Goal: Transaction & Acquisition: Purchase product/service

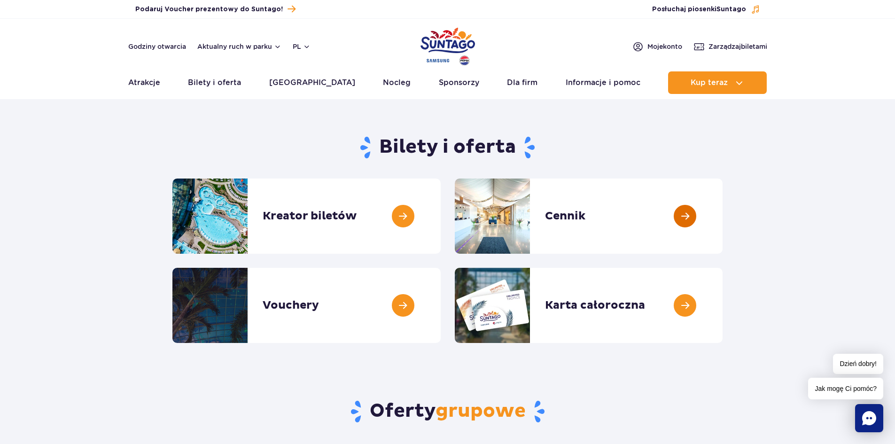
click at [723, 217] on link at bounding box center [723, 216] width 0 height 75
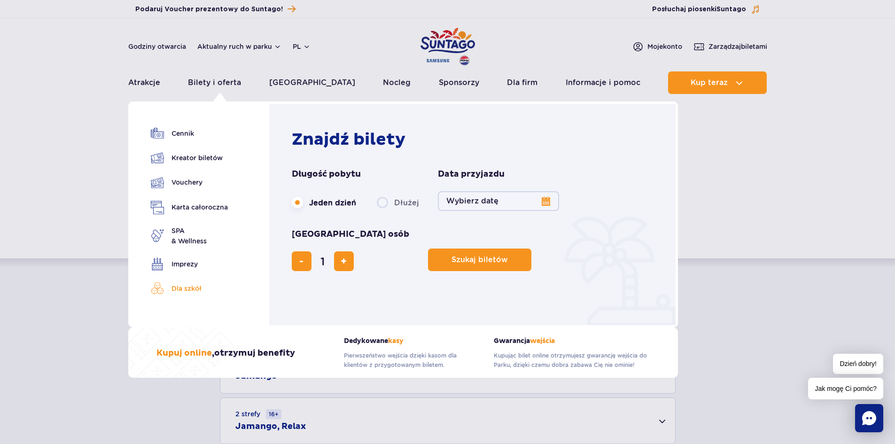
click at [185, 285] on link "Dla szkół" at bounding box center [189, 288] width 77 height 13
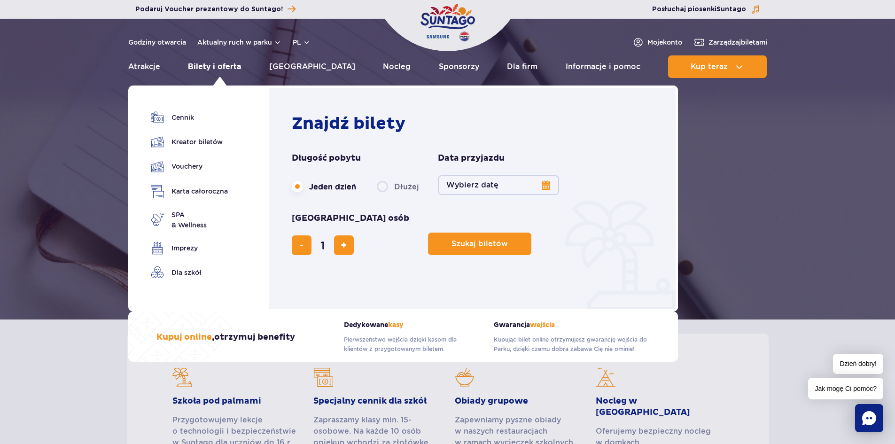
click at [226, 63] on link "Bilety i oferta" at bounding box center [214, 66] width 53 height 23
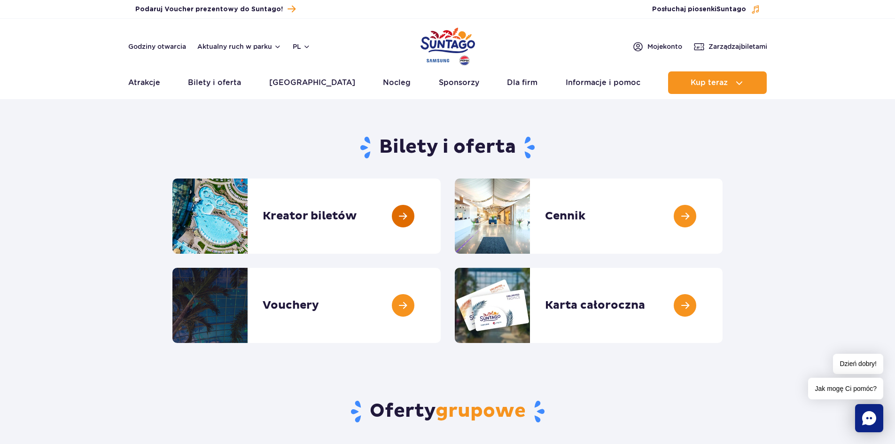
click at [441, 215] on link at bounding box center [441, 216] width 0 height 75
click at [723, 213] on link at bounding box center [723, 216] width 0 height 75
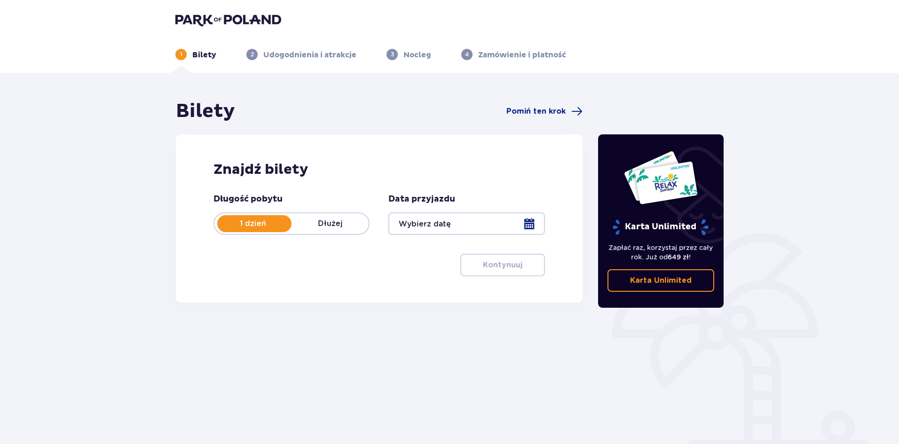
click at [531, 223] on div at bounding box center [466, 223] width 156 height 23
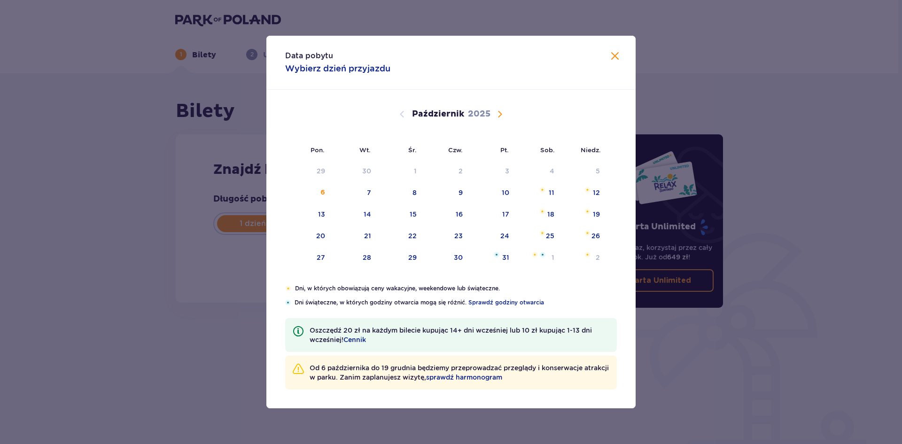
click at [501, 117] on span "Następny miesiąc" at bounding box center [499, 114] width 11 height 11
click at [454, 210] on div "13" at bounding box center [446, 214] width 47 height 21
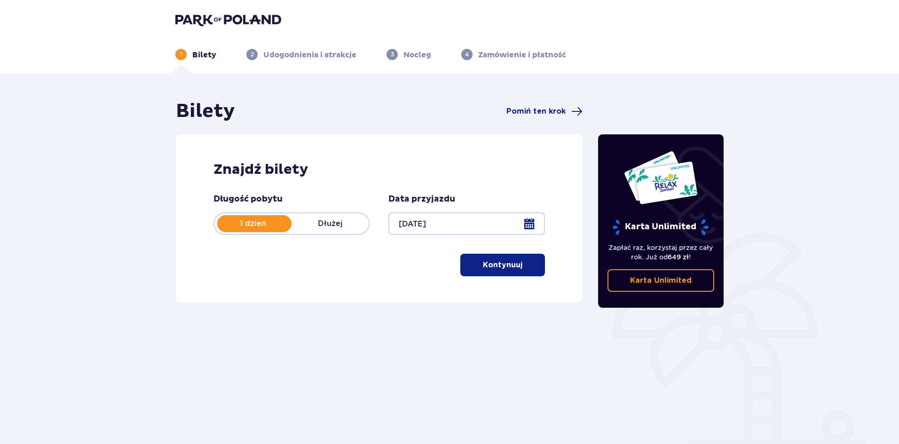
click at [456, 227] on div at bounding box center [466, 223] width 156 height 23
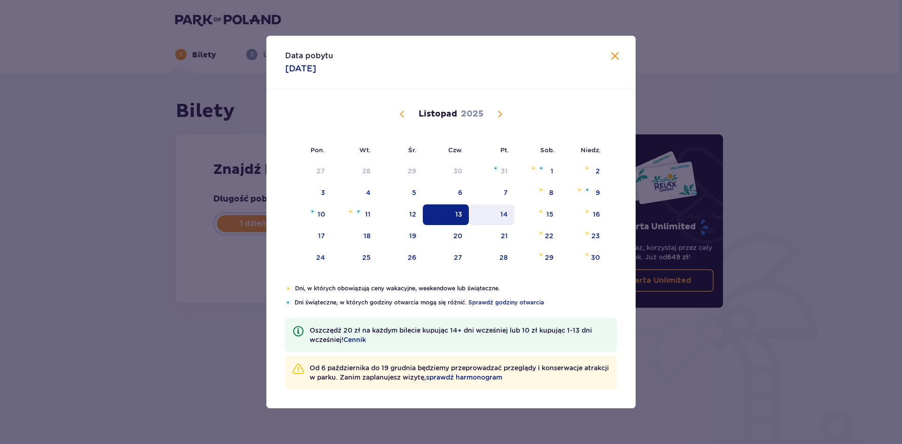
click at [501, 216] on div "14" at bounding box center [505, 214] width 8 height 9
type input "14.11.25"
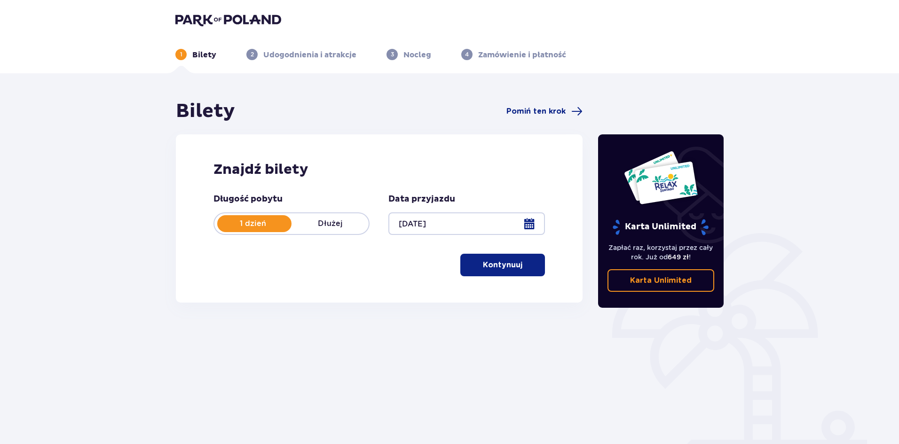
click at [491, 266] on p "Kontynuuj" at bounding box center [502, 265] width 39 height 10
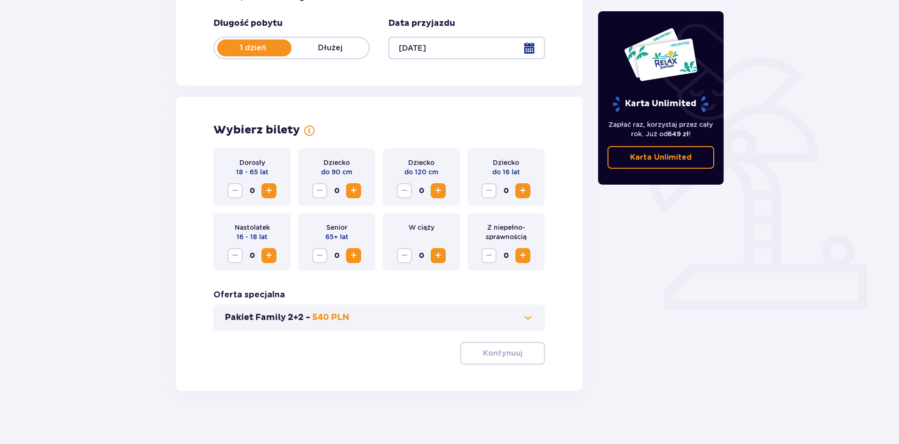
scroll to position [179, 0]
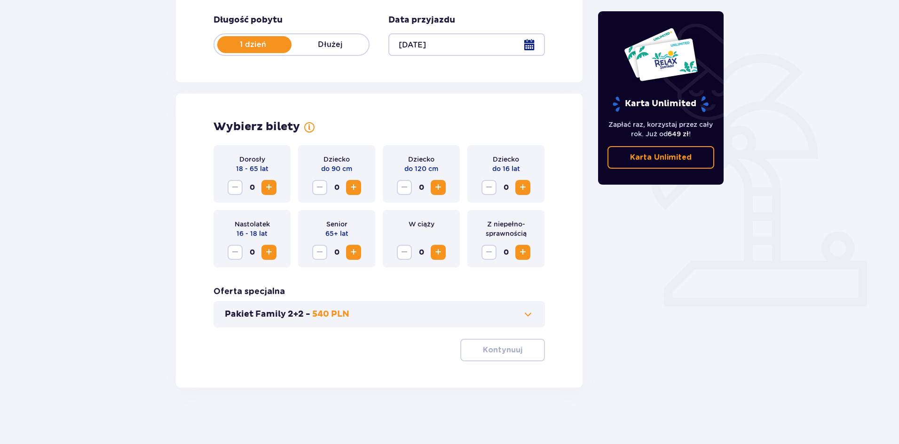
click at [154, 152] on div "Bilety Pomiń ten krok Znajdź bilety Długość pobytu 1 dzień Dłużej Data przyjazd…" at bounding box center [449, 169] width 899 height 550
drag, startPoint x: 267, startPoint y: 184, endPoint x: 141, endPoint y: 228, distance: 134.4
click at [141, 228] on div "Bilety Pomiń ten krok Znajdź bilety Długość pobytu 1 dzień Dłużej Data przyjazd…" at bounding box center [449, 169] width 899 height 550
click at [263, 253] on button "Zwiększ" at bounding box center [268, 252] width 15 height 15
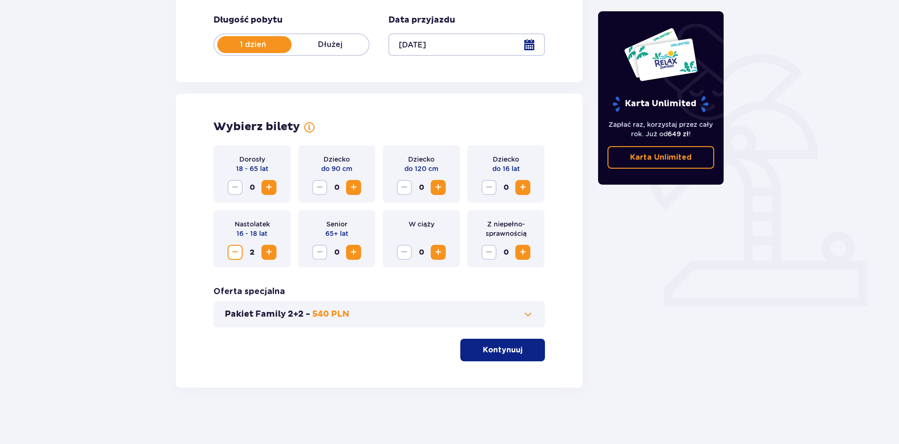
click at [236, 248] on span "Zmniejsz" at bounding box center [234, 252] width 11 height 11
click at [227, 252] on button "Zmniejsz" at bounding box center [234, 252] width 15 height 15
click at [264, 252] on span "Zwiększ" at bounding box center [268, 252] width 11 height 11
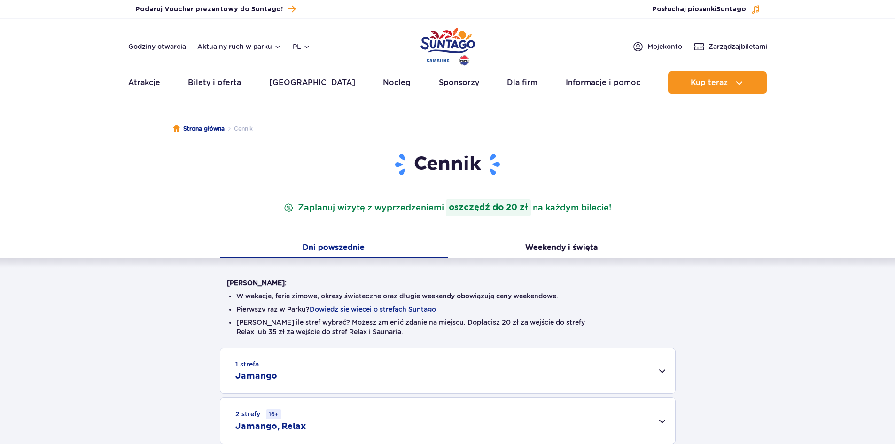
click at [264, 370] on div "1 strefa Jamango" at bounding box center [447, 370] width 455 height 45
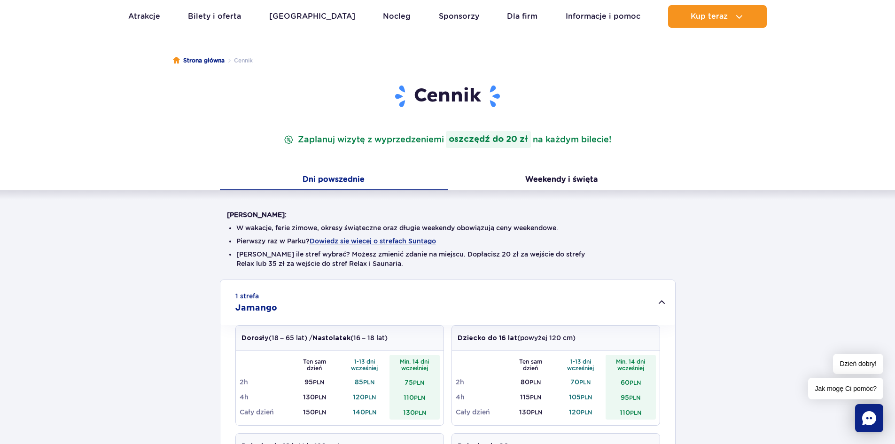
scroll to position [188, 0]
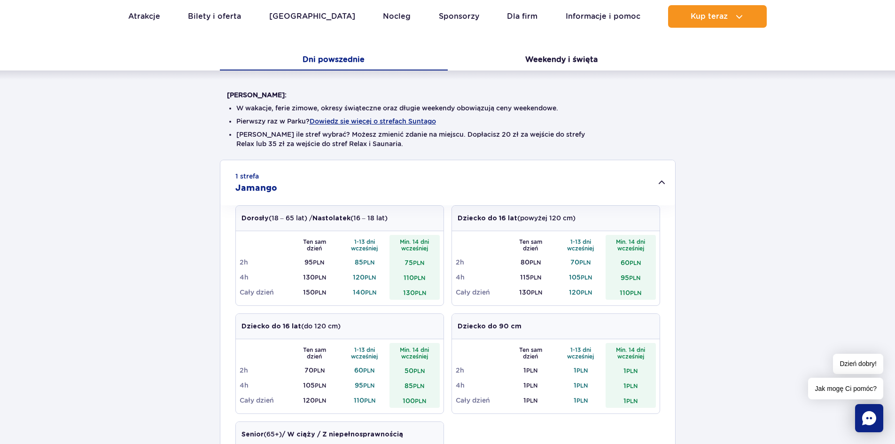
click at [90, 263] on div "1 strefa Jamango Dorosły (18 – 65 lat) / Nastolatek (16 – 18 lat) Ten sam dzień…" at bounding box center [447, 404] width 895 height 489
click at [185, 213] on div "1 strefa Jamango Dorosły (18 – 65 lat) / Nastolatek (16 – 18 lat) Ten sam dzień…" at bounding box center [447, 404] width 895 height 489
drag, startPoint x: 427, startPoint y: 277, endPoint x: 378, endPoint y: 278, distance: 48.9
click at [369, 276] on tr "4h 130 PLN 120 PLN 110 PLN" at bounding box center [340, 277] width 200 height 15
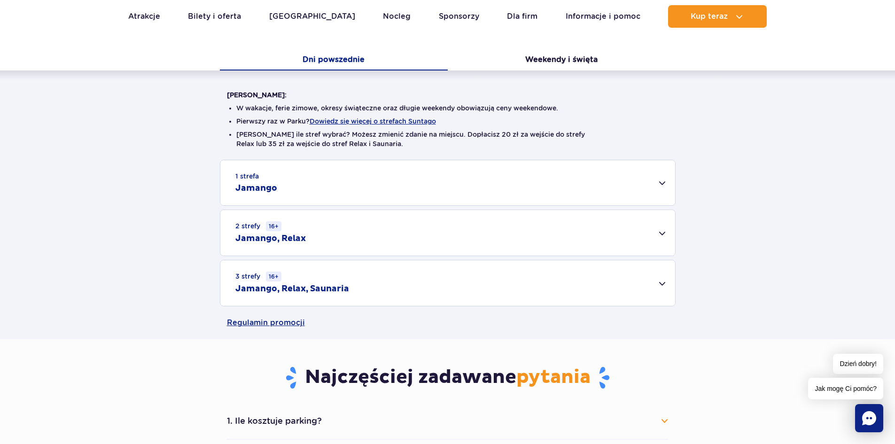
click at [249, 222] on small "2 strefy 16+" at bounding box center [258, 226] width 46 height 10
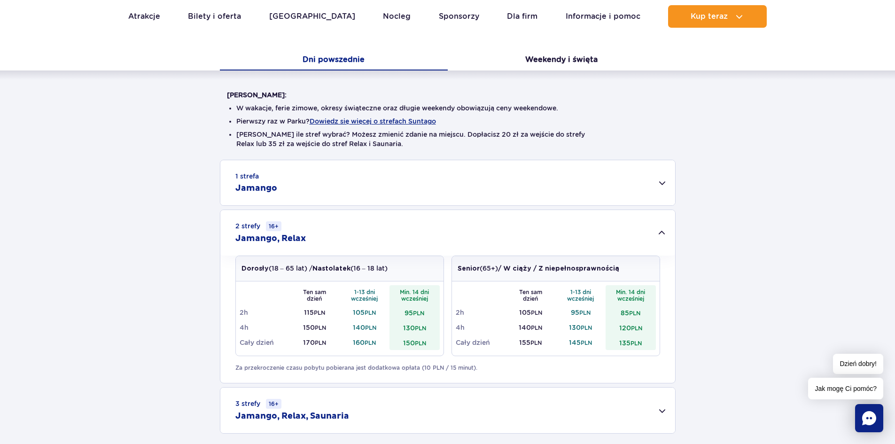
click at [743, 248] on div "1 strefa Jamango Dorosły (18 – 65 lat) / Nastolatek (16 – 18 lat) Ten sam dzień…" at bounding box center [447, 297] width 895 height 274
click at [739, 308] on div "1 strefa Jamango Dorosły (18 – 65 lat) / Nastolatek (16 – 18 lat) Ten sam dzień…" at bounding box center [447, 297] width 895 height 274
click at [782, 237] on div "1 strefa Jamango Dorosły (18 – 65 lat) / Nastolatek (16 – 18 lat) Ten sam dzień…" at bounding box center [447, 297] width 895 height 274
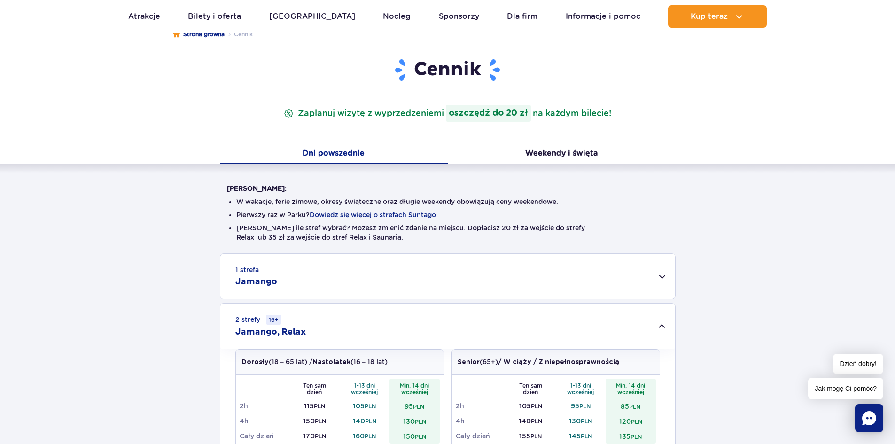
scroll to position [94, 0]
click at [314, 277] on div "1 strefa Jamango" at bounding box center [447, 276] width 455 height 45
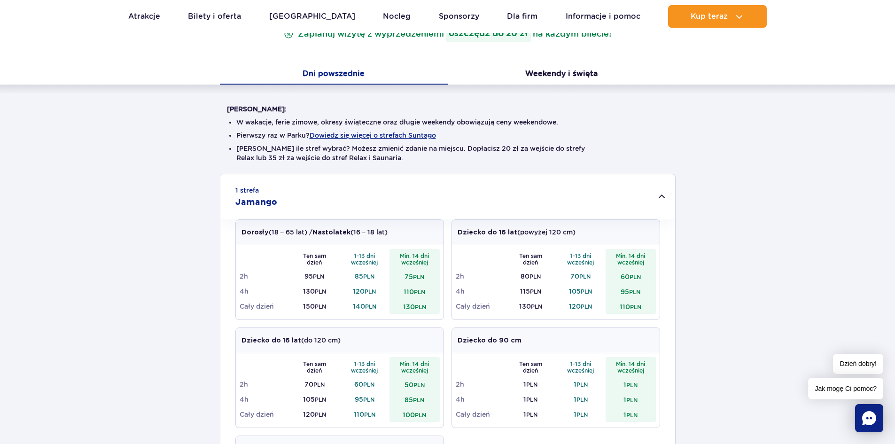
scroll to position [141, 0]
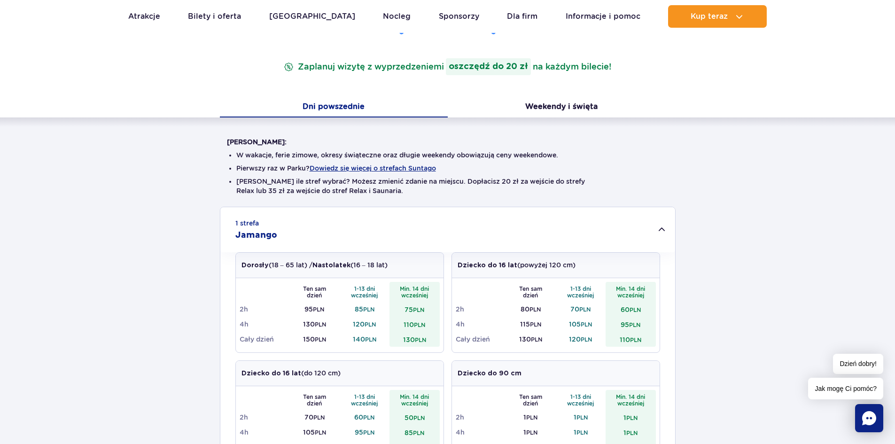
click at [572, 108] on button "Weekendy i święta" at bounding box center [562, 108] width 228 height 20
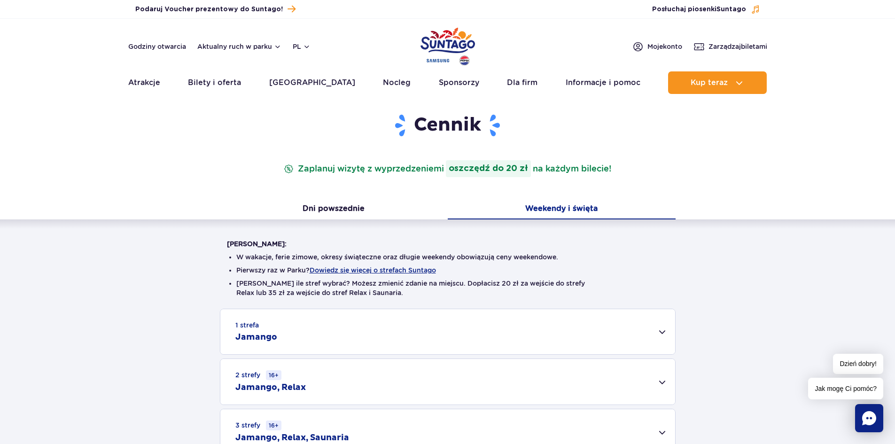
scroll to position [94, 0]
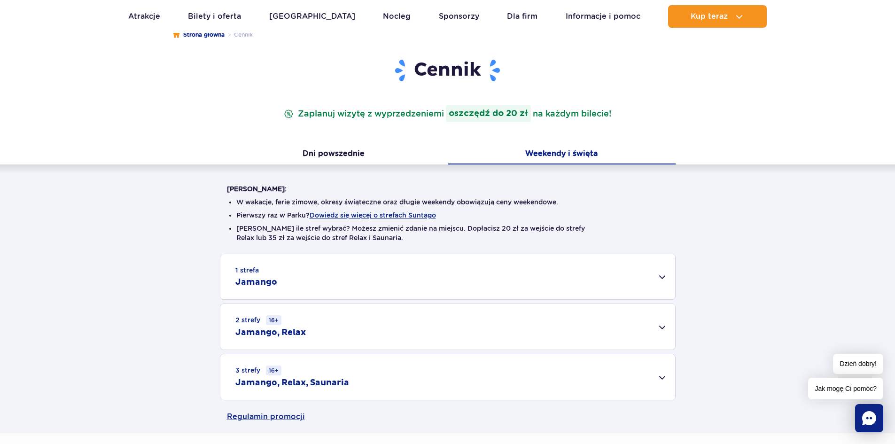
click at [245, 278] on h2 "Jamango" at bounding box center [256, 282] width 42 height 11
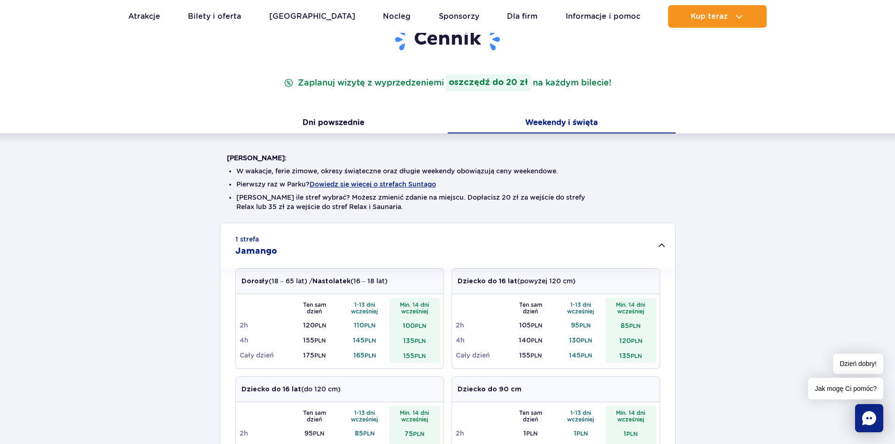
scroll to position [188, 0]
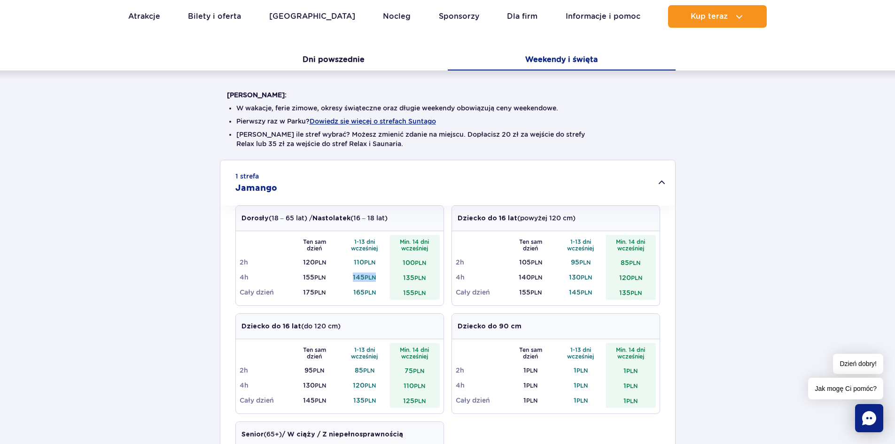
drag, startPoint x: 352, startPoint y: 278, endPoint x: 383, endPoint y: 269, distance: 32.3
click at [383, 270] on td "145 PLN" at bounding box center [365, 277] width 50 height 15
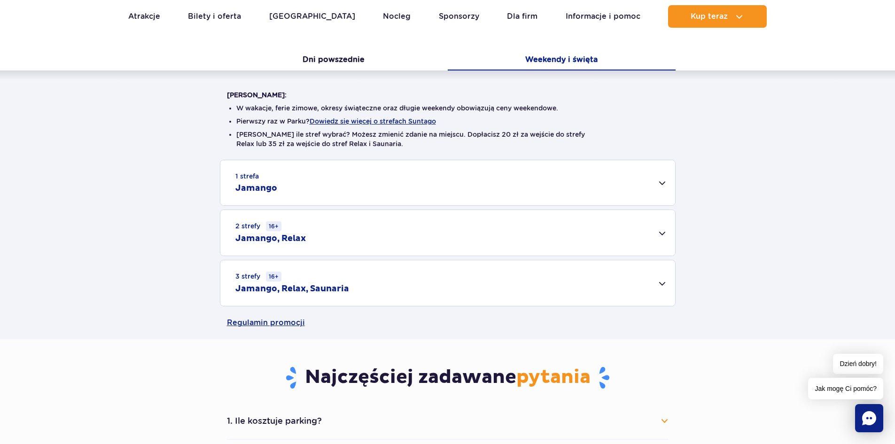
click at [442, 173] on div "1 strefa Jamango" at bounding box center [447, 182] width 455 height 45
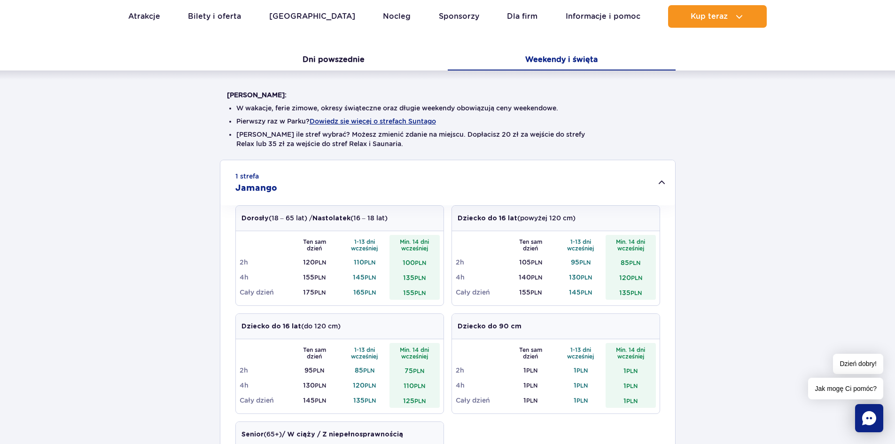
click at [879, 266] on div "1 strefa Jamango Dorosły (18 – 65 lat) / Nastolatek (16 – 18 lat) Ten sam dzień…" at bounding box center [447, 404] width 895 height 489
drag, startPoint x: 377, startPoint y: 273, endPoint x: 317, endPoint y: 277, distance: 60.3
click at [317, 277] on tr "4h 155 PLN 145 PLN 135 PLN" at bounding box center [340, 277] width 200 height 15
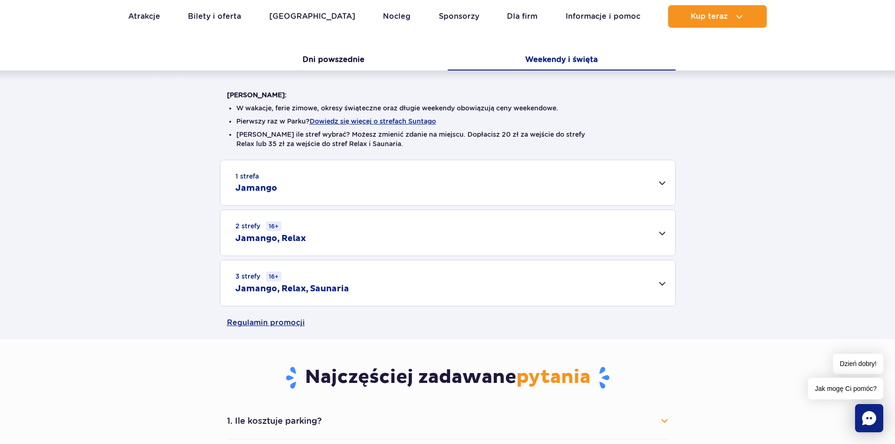
click at [824, 223] on div "1 strefa Jamango Dorosły (18 – 65 lat) / Nastolatek (16 – 18 lat) Ten sam dzień…" at bounding box center [447, 233] width 895 height 147
click at [782, 234] on div "1 strefa Jamango Dorosły (18 – 65 lat) / Nastolatek (16 – 18 lat) Ten sam dzień…" at bounding box center [447, 233] width 895 height 147
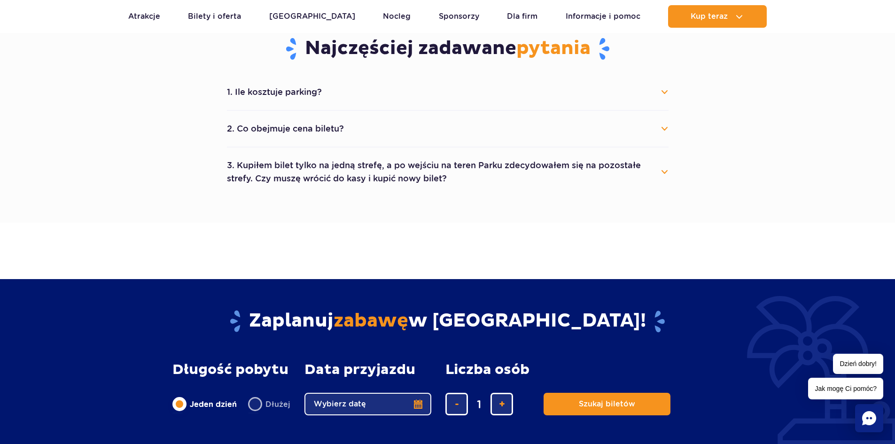
click at [261, 92] on button "1. Ile kosztuje parking?" at bounding box center [448, 92] width 442 height 21
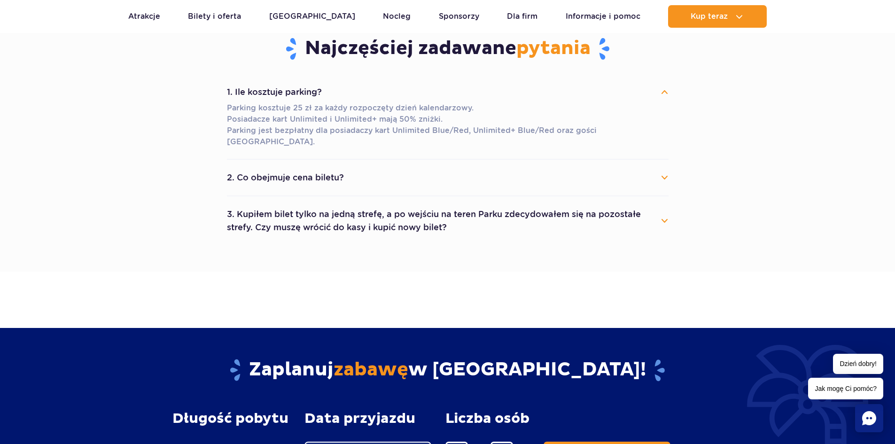
click at [313, 167] on button "2. Co obejmuje cena biletu?" at bounding box center [448, 177] width 442 height 21
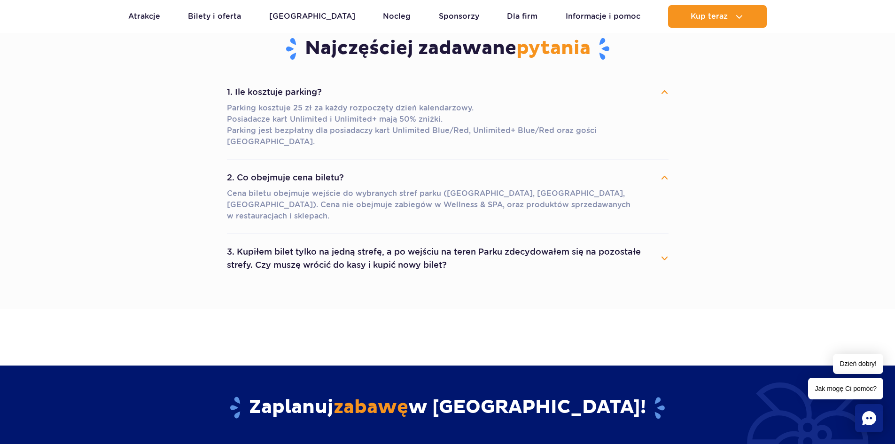
click at [347, 242] on button "3. Kupiłem bilet tylko na jedną strefę, a po wejściu na teren Parku zdecydowałe…" at bounding box center [448, 259] width 442 height 34
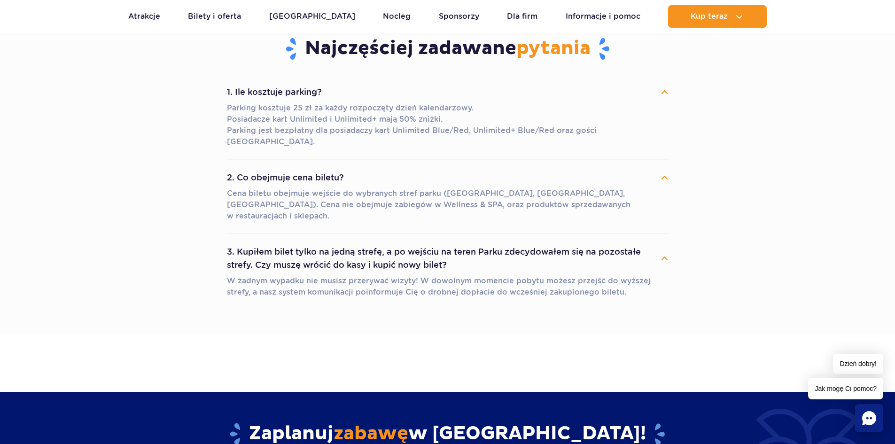
click at [747, 240] on section "Najczęściej zadawane pytania 1. Ile kosztuje parking? Parking kosztuje 25 zł za…" at bounding box center [447, 172] width 895 height 325
click at [354, 129] on p "Parking kosztuje 25 zł za każdy rozpoczęty dzień kalendarzowy. Posiadacze kart …" at bounding box center [448, 124] width 442 height 45
click at [767, 167] on section "Najczęściej zadawane pytania 1. Ile kosztuje parking? Parking kosztuje 25 zł za…" at bounding box center [447, 172] width 895 height 325
click at [664, 94] on button "1. Ile kosztuje parking?" at bounding box center [448, 92] width 442 height 21
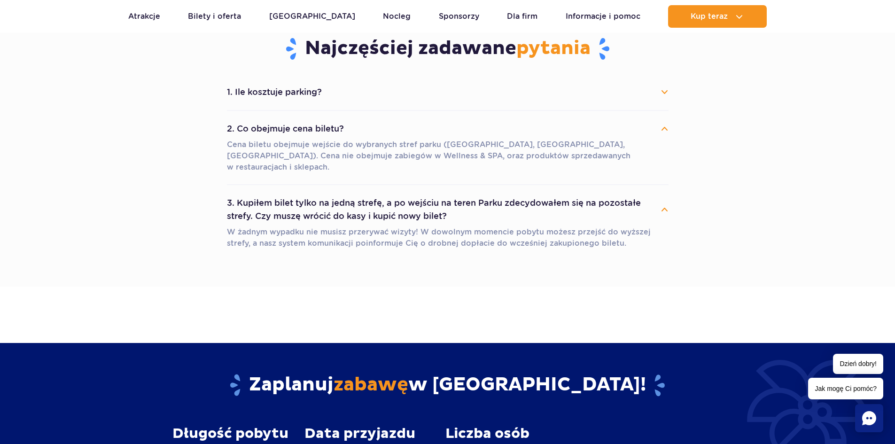
click at [664, 125] on button "2. Co obejmuje cena biletu?" at bounding box center [448, 128] width 442 height 21
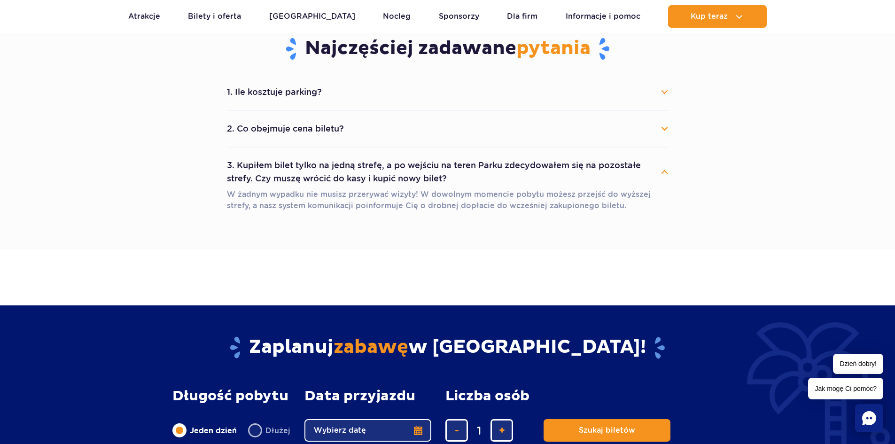
click at [735, 134] on section "Najczęściej zadawane pytania 1. Ile kosztuje parking? Parking kosztuje 25 zł za…" at bounding box center [447, 129] width 895 height 239
click at [665, 168] on button "3. Kupiłem bilet tylko na jedną strefę, a po wejściu na teren Parku zdecydowałe…" at bounding box center [448, 172] width 442 height 34
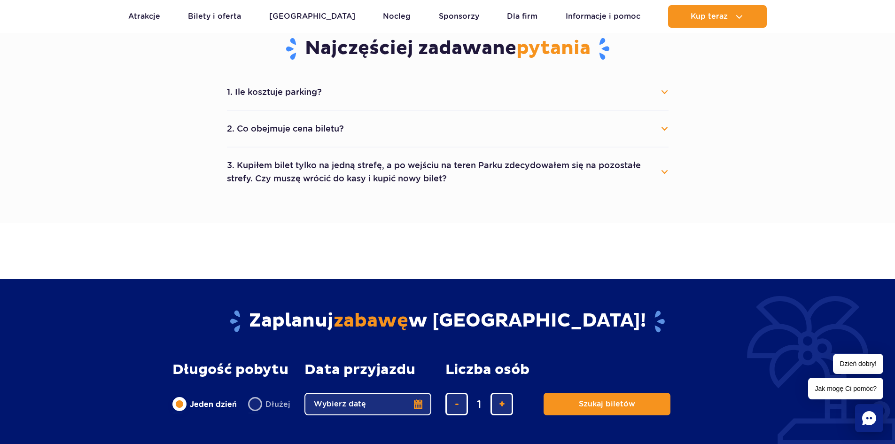
click at [741, 159] on section "Najczęściej zadawane pytania 1. Ile kosztuje parking? Parking kosztuje 25 zł za…" at bounding box center [447, 116] width 895 height 212
click at [126, 146] on section "Najczęściej zadawane pytania 1. Ile kosztuje parking? Parking kosztuje 25 zł za…" at bounding box center [447, 116] width 895 height 212
click at [712, 94] on section "Najczęściej zadawane pytania 1. Ile kosztuje parking? Parking kosztuje 25 zł za…" at bounding box center [447, 116] width 895 height 212
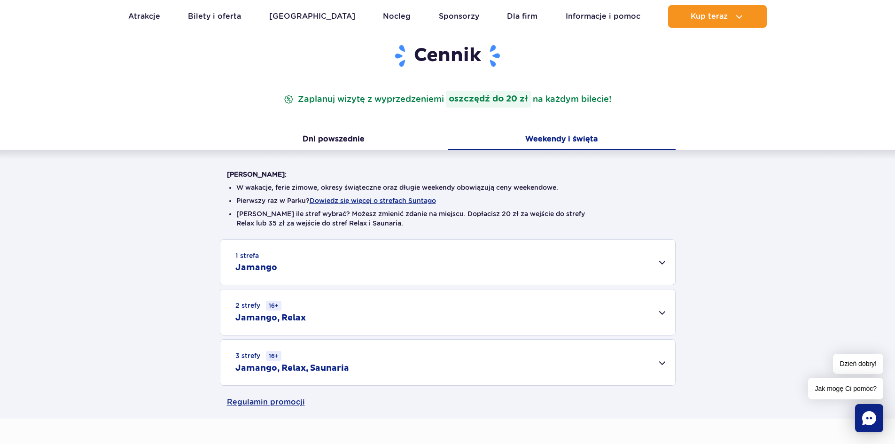
scroll to position [188, 0]
